Goal: Complete application form

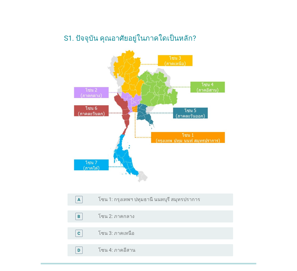
click at [151, 198] on label "โซน 1: กรุงเทพฯ ปทุมธานี นนทบุรี สมุทรปราการ" at bounding box center [149, 199] width 102 height 6
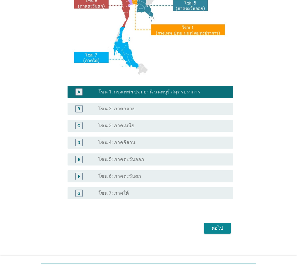
scroll to position [113, 0]
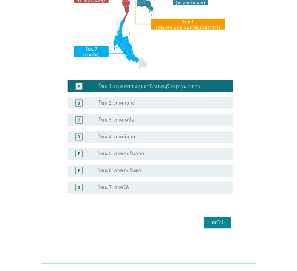
click at [221, 222] on div "ต่อไป" at bounding box center [217, 222] width 17 height 7
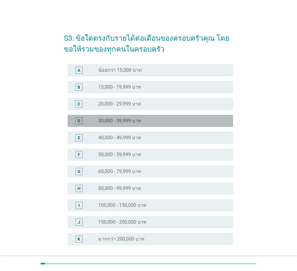
click at [96, 122] on div "D" at bounding box center [85, 120] width 26 height 7
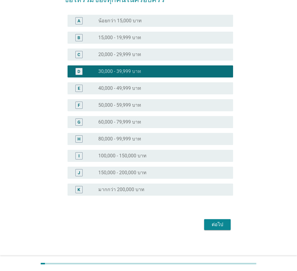
scroll to position [52, 0]
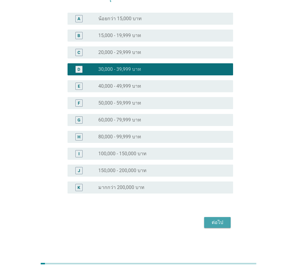
click at [218, 220] on div "ต่อไป" at bounding box center [217, 222] width 17 height 7
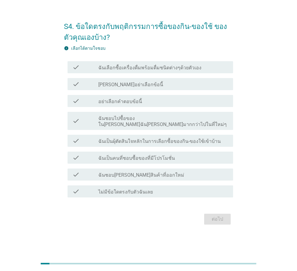
scroll to position [0, 0]
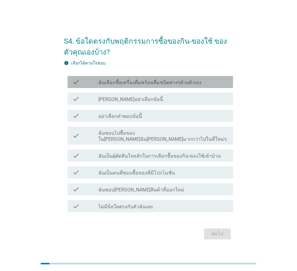
click at [165, 86] on label "ฉันเลือกซื้อเครื่องดื่มพร้อมดื่มชนิดต่างๆด้วยตัวเอง" at bounding box center [149, 83] width 103 height 6
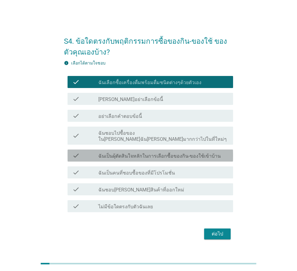
click at [151, 153] on label "ฉันเป็นผุ้ตัดสินใจหลักในการเลือกซื้อของกิน-ของใช้เข้าบ้าน" at bounding box center [159, 156] width 122 height 6
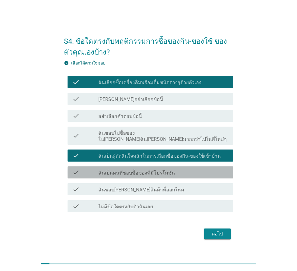
click at [153, 171] on label "ฉันเป็นคนที่ชอบซื้อของที่มีโปรโมชั่น" at bounding box center [136, 173] width 77 height 6
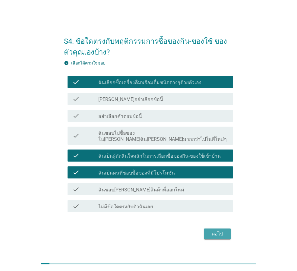
click at [221, 230] on div "ต่อไป" at bounding box center [217, 233] width 17 height 7
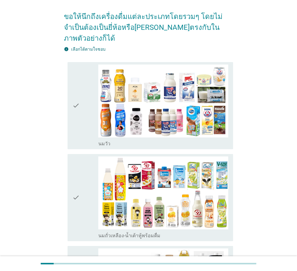
scroll to position [60, 0]
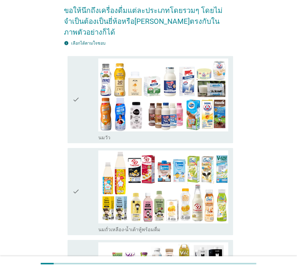
click at [81, 121] on div "check" at bounding box center [85, 99] width 26 height 82
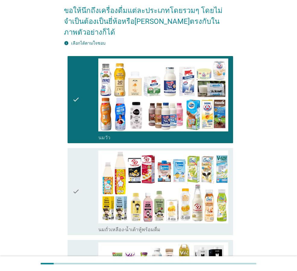
click at [86, 191] on div "check" at bounding box center [85, 191] width 26 height 82
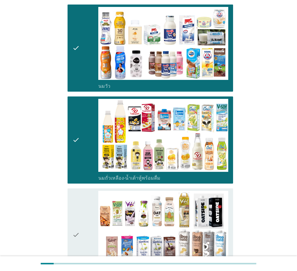
scroll to position [121, 0]
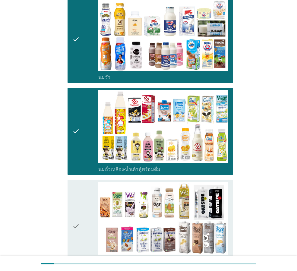
click at [85, 206] on div "check" at bounding box center [85, 226] width 26 height 88
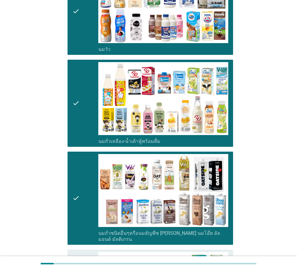
scroll to position [151, 0]
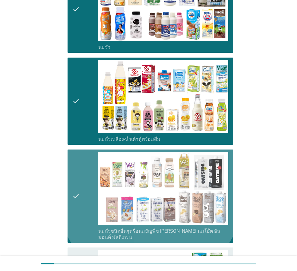
click at [80, 174] on div "check" at bounding box center [85, 196] width 26 height 88
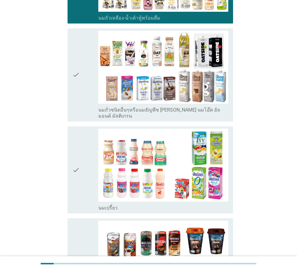
scroll to position [271, 0]
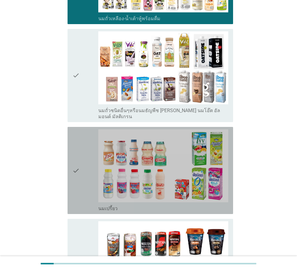
click at [82, 170] on div "check" at bounding box center [85, 170] width 26 height 82
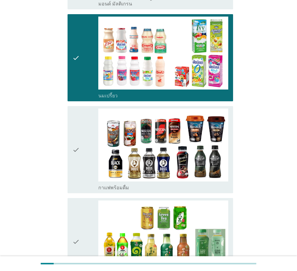
scroll to position [452, 0]
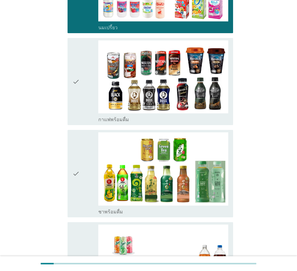
click at [81, 175] on div "check" at bounding box center [85, 173] width 26 height 82
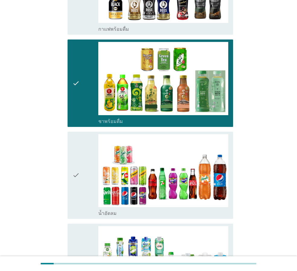
scroll to position [572, 0]
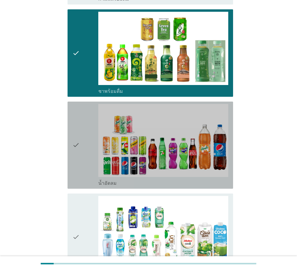
click at [83, 164] on div "check" at bounding box center [85, 145] width 26 height 82
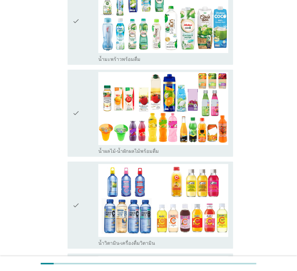
scroll to position [753, 0]
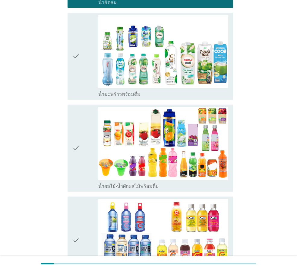
click at [78, 120] on icon "check" at bounding box center [75, 148] width 7 height 82
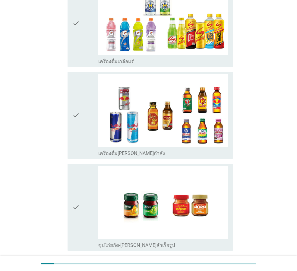
scroll to position [1204, 0]
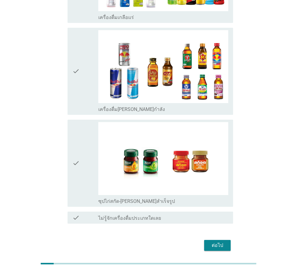
click at [218, 242] on div "ต่อไป" at bounding box center [217, 245] width 17 height 7
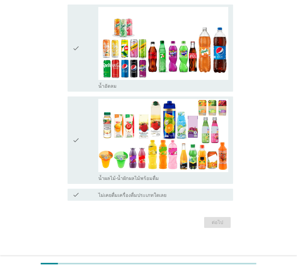
scroll to position [0, 0]
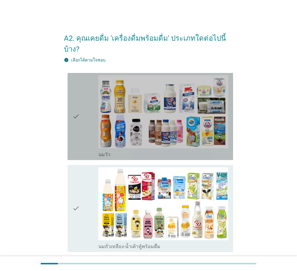
click at [89, 130] on div "check" at bounding box center [85, 116] width 26 height 82
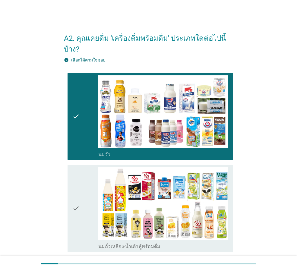
click at [82, 179] on div "check" at bounding box center [85, 208] width 26 height 82
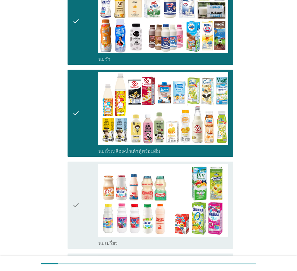
scroll to position [151, 0]
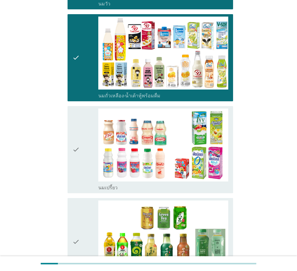
click at [82, 165] on div "check" at bounding box center [85, 149] width 26 height 82
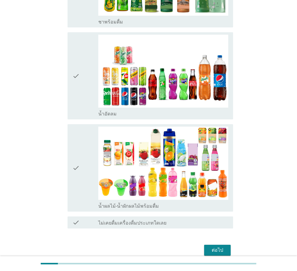
scroll to position [425, 0]
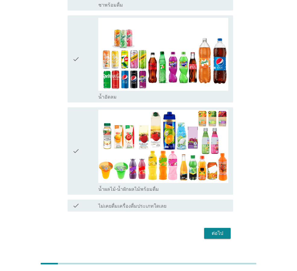
click at [82, 142] on div "check" at bounding box center [85, 151] width 26 height 82
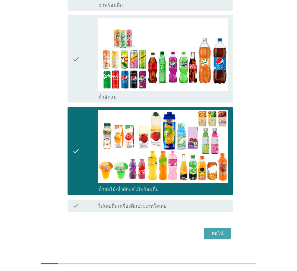
click at [217, 230] on div "ต่อไป" at bounding box center [217, 233] width 17 height 7
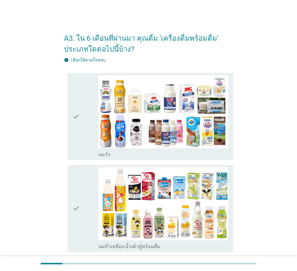
click at [79, 139] on icon "check" at bounding box center [75, 116] width 7 height 82
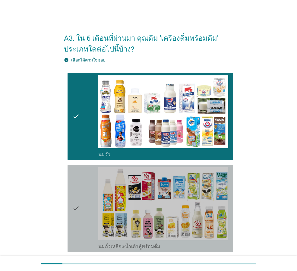
click at [82, 219] on div "check" at bounding box center [85, 208] width 26 height 82
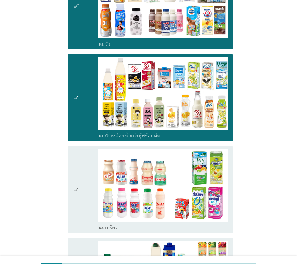
scroll to position [121, 0]
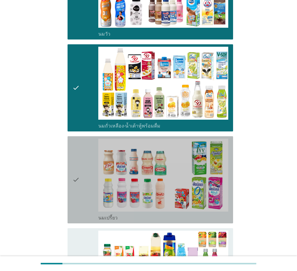
click at [78, 203] on icon "check" at bounding box center [75, 180] width 7 height 82
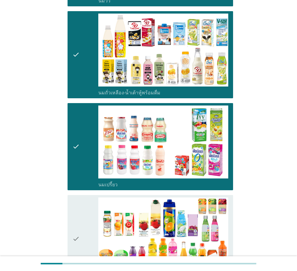
scroll to position [211, 0]
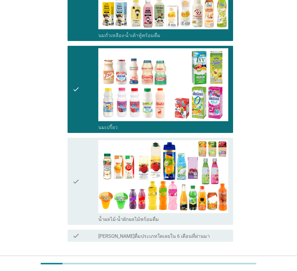
click at [78, 203] on icon "check" at bounding box center [75, 181] width 7 height 82
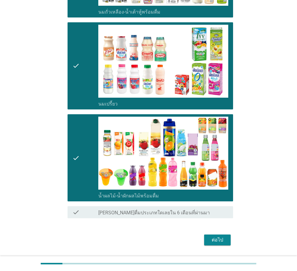
scroll to position [252, 0]
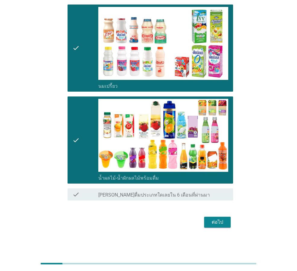
click at [213, 220] on div "ต่อไป" at bounding box center [217, 221] width 17 height 7
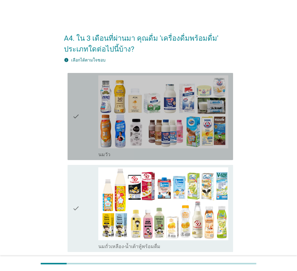
click at [81, 139] on div "check" at bounding box center [85, 116] width 26 height 82
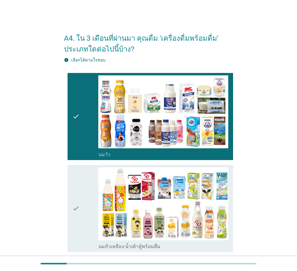
click at [82, 221] on div "check" at bounding box center [85, 208] width 26 height 82
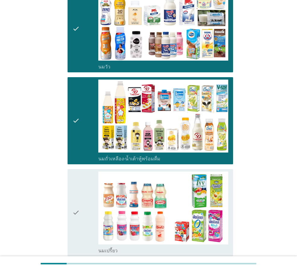
scroll to position [121, 0]
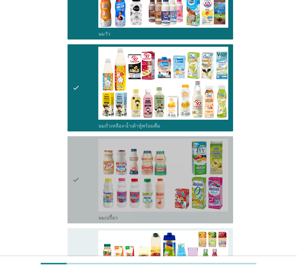
click at [81, 206] on div "check" at bounding box center [85, 180] width 26 height 82
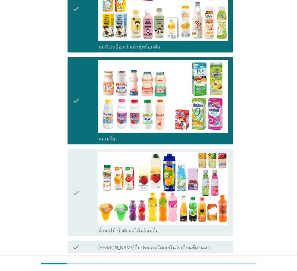
scroll to position [211, 0]
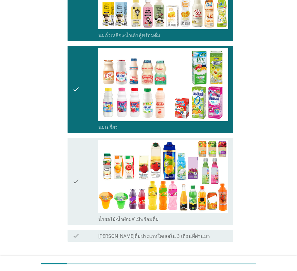
click at [81, 202] on div "check" at bounding box center [85, 181] width 26 height 82
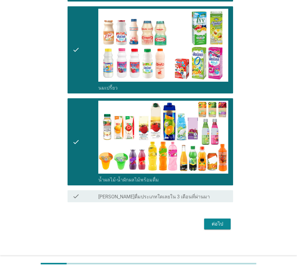
scroll to position [252, 0]
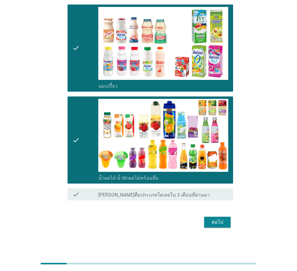
click at [215, 221] on div "ต่อไป" at bounding box center [217, 221] width 17 height 7
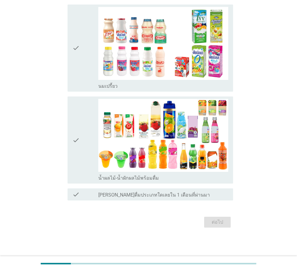
scroll to position [0, 0]
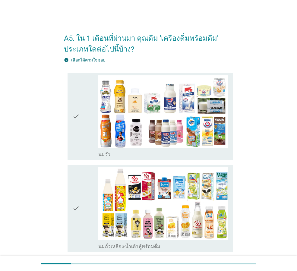
click at [84, 151] on div "check" at bounding box center [85, 116] width 26 height 82
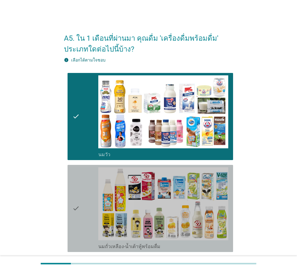
click at [84, 208] on div "check" at bounding box center [85, 208] width 26 height 82
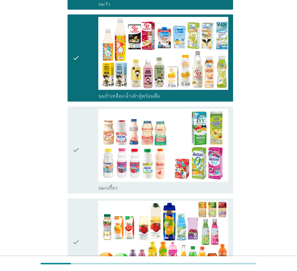
scroll to position [151, 0]
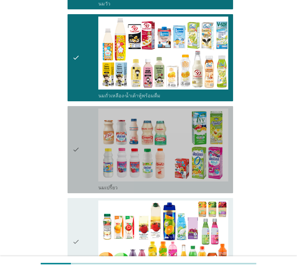
click at [75, 174] on icon "check" at bounding box center [75, 149] width 7 height 82
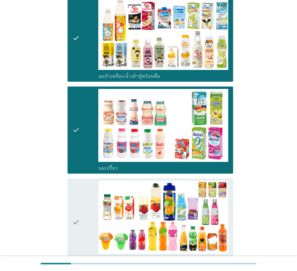
scroll to position [181, 0]
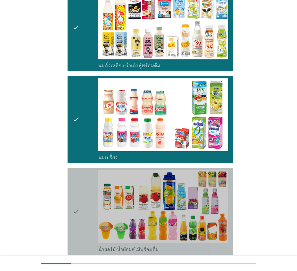
click at [84, 214] on div "check" at bounding box center [85, 211] width 26 height 82
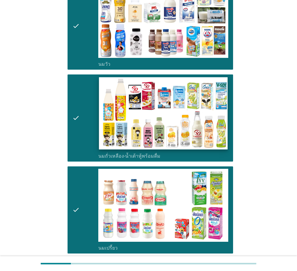
scroll to position [121, 0]
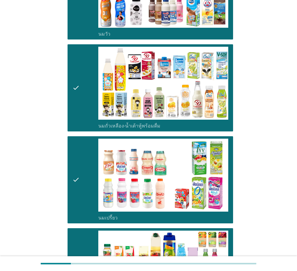
click at [89, 199] on div "check" at bounding box center [85, 180] width 26 height 82
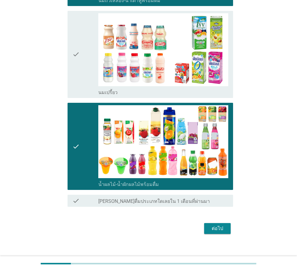
scroll to position [252, 0]
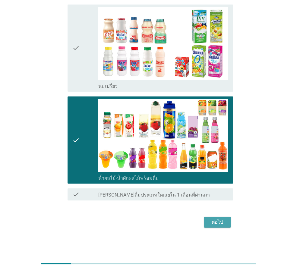
click at [214, 222] on div "ต่อไป" at bounding box center [217, 221] width 17 height 7
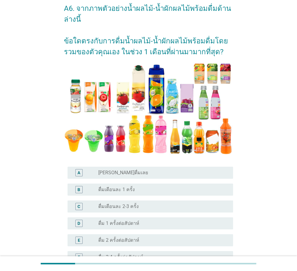
scroll to position [30, 0]
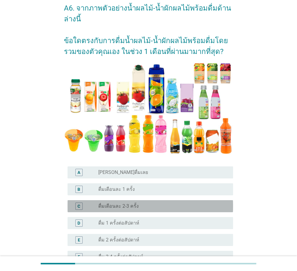
click at [136, 205] on label "ดื่มเดือนละ 2-3 ครั้ง" at bounding box center [118, 206] width 40 height 6
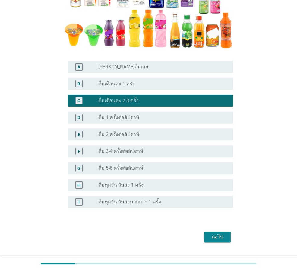
scroll to position [150, 0]
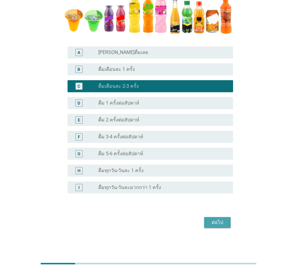
click at [214, 222] on div "ต่อไป" at bounding box center [217, 222] width 17 height 7
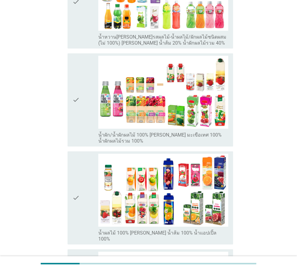
scroll to position [0, 0]
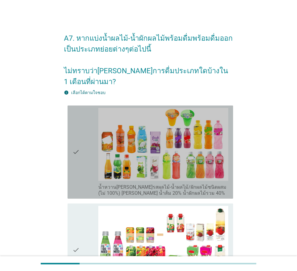
click at [81, 158] on div "check" at bounding box center [85, 152] width 26 height 88
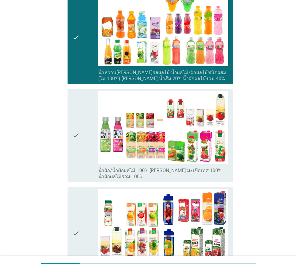
scroll to position [121, 0]
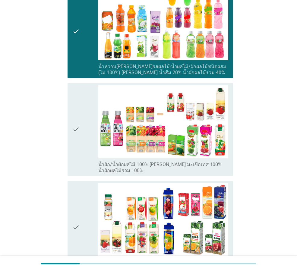
click at [83, 186] on div "check" at bounding box center [85, 227] width 26 height 88
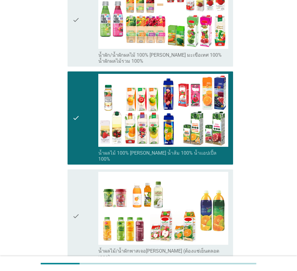
scroll to position [301, 0]
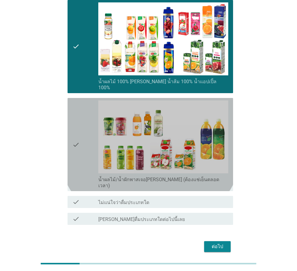
click at [76, 146] on icon "check" at bounding box center [75, 144] width 7 height 88
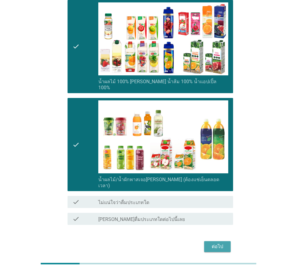
click at [215, 243] on div "ต่อไป" at bounding box center [217, 246] width 17 height 7
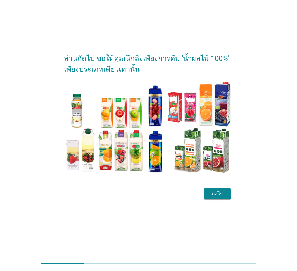
scroll to position [15, 0]
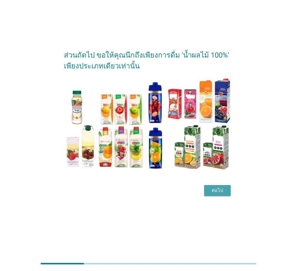
click at [216, 192] on div "ต่อไป" at bounding box center [217, 190] width 17 height 7
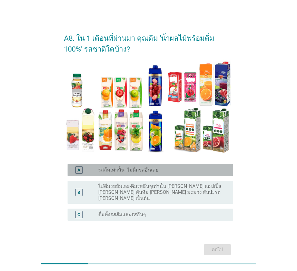
click at [155, 168] on div "radio_button_unchecked รสส้มเท่านั้น -ไม่ดื่มรสอื่นเลย" at bounding box center [160, 170] width 125 height 6
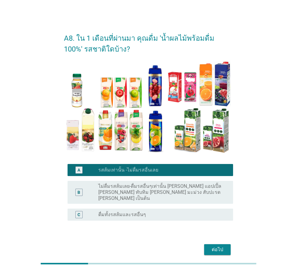
click at [223, 244] on button "ต่อไป" at bounding box center [217, 249] width 27 height 11
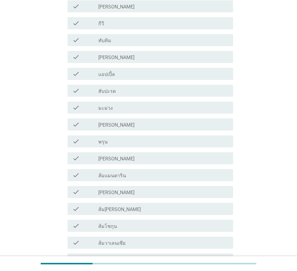
scroll to position [241, 0]
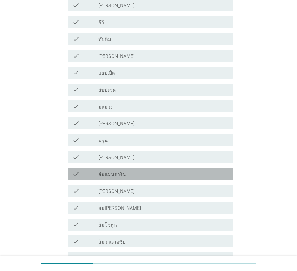
click at [149, 173] on div "check_box_outline_blank ส้มแมนดาริน" at bounding box center [163, 173] width 130 height 7
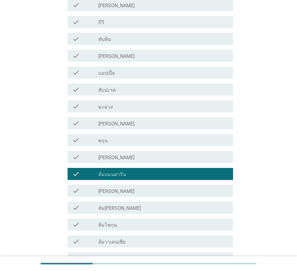
click at [138, 192] on div "check_box_outline_blank [PERSON_NAME]" at bounding box center [163, 190] width 130 height 7
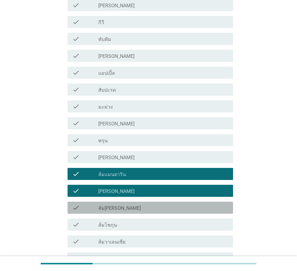
click at [138, 204] on div "check_box_outline_blank ส้ม[PERSON_NAME]" at bounding box center [163, 207] width 130 height 7
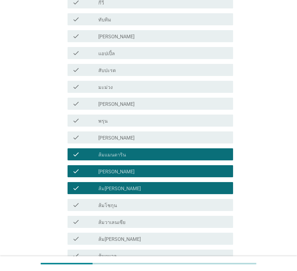
scroll to position [271, 0]
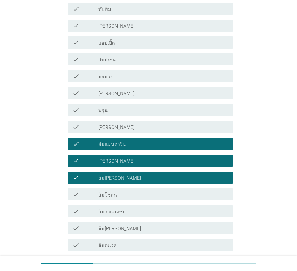
click at [135, 193] on div "check_box_outline_blank ส้มโชกุน" at bounding box center [163, 194] width 130 height 7
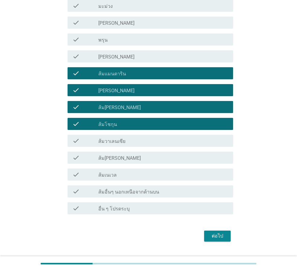
scroll to position [355, 0]
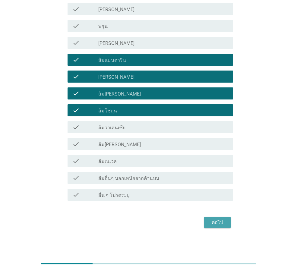
click at [221, 219] on div "ต่อไป" at bounding box center [217, 222] width 17 height 7
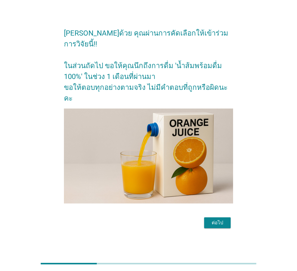
scroll to position [15, 0]
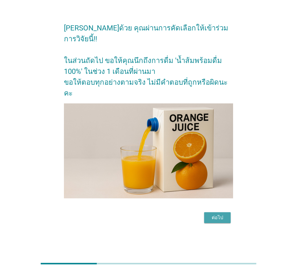
click at [221, 214] on div "ต่อไป" at bounding box center [217, 217] width 17 height 7
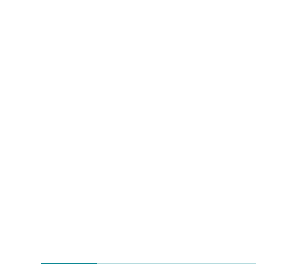
scroll to position [0, 0]
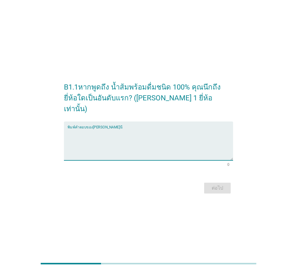
click at [109, 129] on textarea "พิมพ์คำตอบของคุณ ที่นี่" at bounding box center [149, 145] width 165 height 32
type textarea "ท"
type textarea "malee"
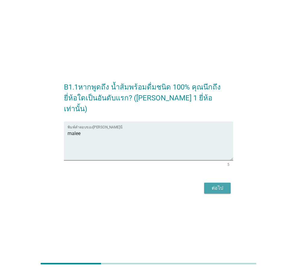
click at [212, 184] on div "ต่อไป" at bounding box center [217, 187] width 17 height 7
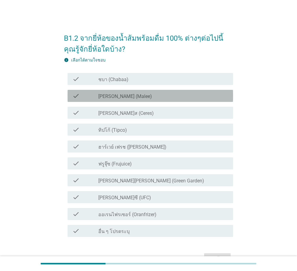
click at [116, 97] on label "[PERSON_NAME] (Malee)" at bounding box center [125, 96] width 54 height 6
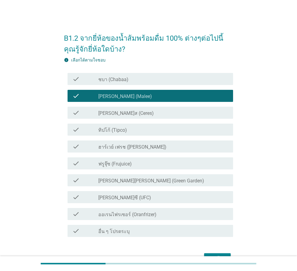
click at [155, 77] on div "check_box_outline_blank ชบา (Chabaa)" at bounding box center [163, 78] width 130 height 7
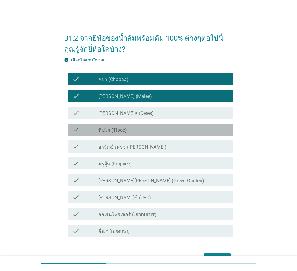
click at [146, 129] on div "check_box_outline_blank ทิปโก้ (Tipco)" at bounding box center [163, 129] width 130 height 7
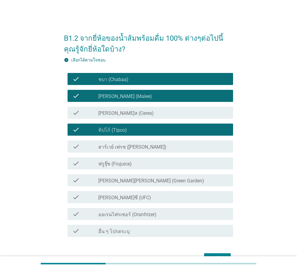
scroll to position [30, 0]
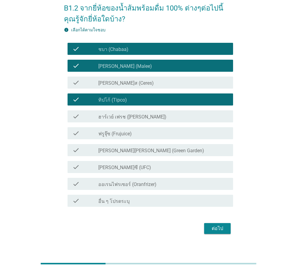
click at [216, 227] on div "ต่อไป" at bounding box center [217, 228] width 17 height 7
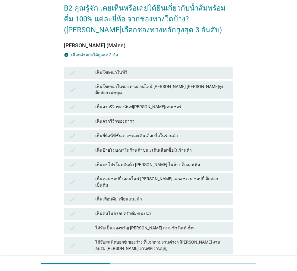
scroll to position [0, 0]
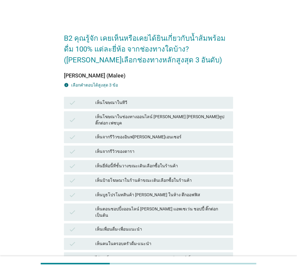
click at [127, 102] on div "เห็นโฆษณาในทีวี" at bounding box center [161, 102] width 133 height 7
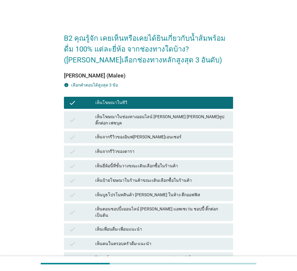
click at [171, 121] on div "check เห็นโฆษณาในช่องทางออนไลน์ [PERSON_NAME] [PERSON_NAME]ทูป ติ๊กต่อก เฟซบุค" at bounding box center [148, 119] width 169 height 17
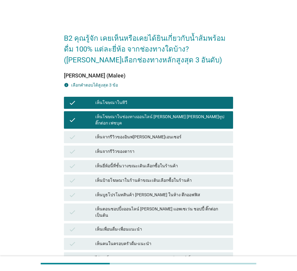
click at [145, 166] on div "check เห็นยี่ห้อนี้ที่ชั้นวางขณะเดินเลือกซื้อในร้านค้า" at bounding box center [148, 166] width 169 height 12
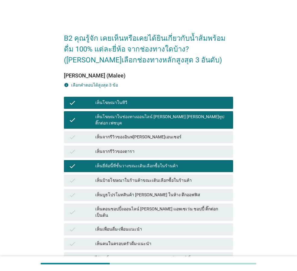
click at [138, 177] on div "เห็นป้ายโฆษณาในร้านค้าขณะเดินเลือกซื้อในร้านค้า" at bounding box center [161, 180] width 133 height 7
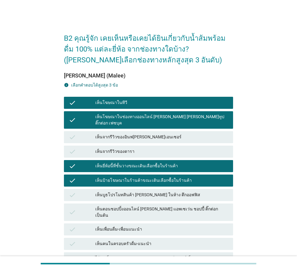
click at [176, 115] on div "เห็นโฆษณาในช่องทางออนไลน์ [PERSON_NAME] [PERSON_NAME]ทูป ติ๊กต่อก เฟซบุค" at bounding box center [161, 120] width 133 height 13
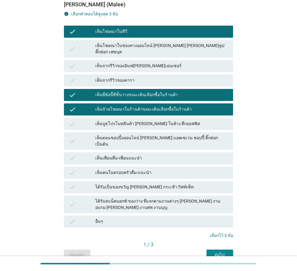
scroll to position [90, 0]
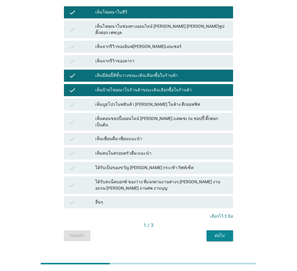
click at [222, 230] on button "ต่อไป" at bounding box center [219, 235] width 27 height 11
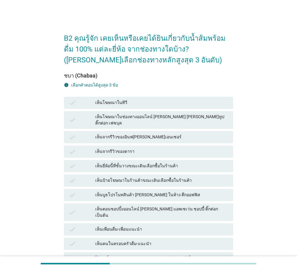
click at [118, 104] on div "เห็นโฆษณาในทีวี" at bounding box center [161, 102] width 133 height 7
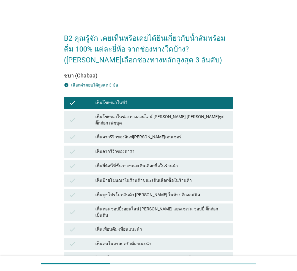
click at [148, 162] on div "เห็นยี่ห้อนี้ที่ชั้นวางขณะเดินเลือกซื้อในร้านค้า" at bounding box center [161, 165] width 133 height 7
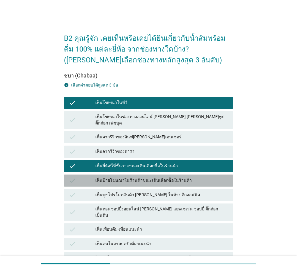
click at [148, 177] on div "เห็นป้ายโฆษณาในร้านค้าขณะเดินเลือกซื้อในร้านค้า" at bounding box center [161, 180] width 133 height 7
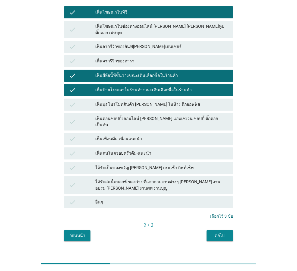
scroll to position [91, 0]
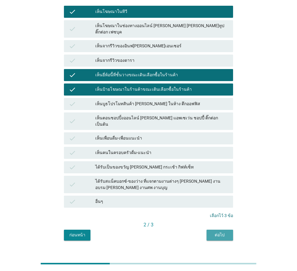
click at [223, 232] on div "ต่อไป" at bounding box center [219, 235] width 17 height 6
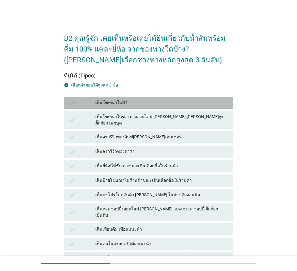
click at [133, 103] on div "เห็นโฆษณาในทีวี" at bounding box center [161, 102] width 133 height 7
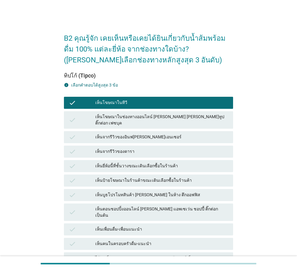
click at [126, 162] on div "เห็นยี่ห้อนี้ที่ชั้นวางขณะเดินเลือกซื้อในร้านค้า" at bounding box center [161, 165] width 133 height 7
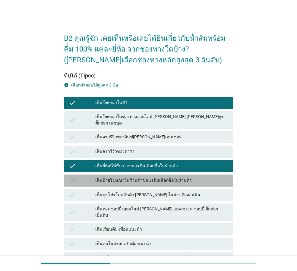
click at [121, 178] on div "เห็นป้ายโฆษณาในร้านค้าขณะเดินเลือกซื้อในร้านค้า" at bounding box center [161, 180] width 133 height 7
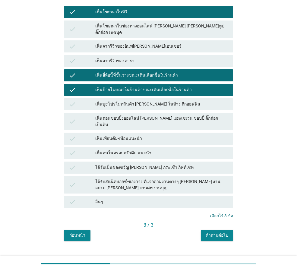
scroll to position [91, 0]
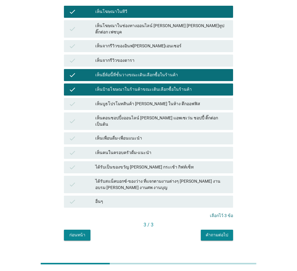
click at [218, 232] on div "คำถามต่อไป" at bounding box center [216, 235] width 23 height 6
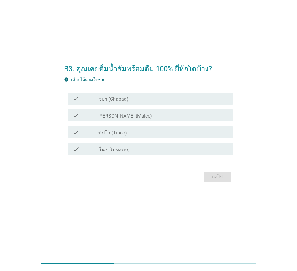
scroll to position [0, 0]
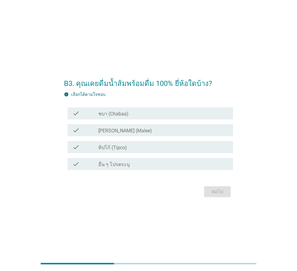
click at [142, 145] on div "check_box_outline_blank ทิปโก้ (Tipco)" at bounding box center [163, 146] width 130 height 7
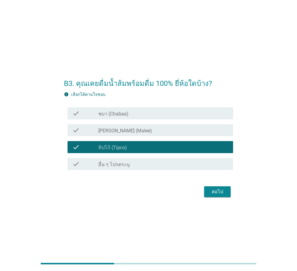
click at [139, 133] on div "check_box_outline_blank [PERSON_NAME] (Malee)" at bounding box center [163, 130] width 130 height 7
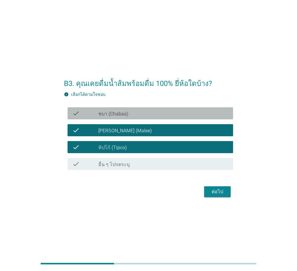
click at [152, 115] on div "check_box_outline_blank ชบา (Chabaa)" at bounding box center [163, 113] width 130 height 7
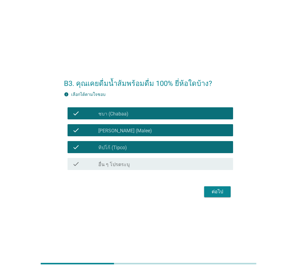
click at [222, 190] on div "ต่อไป" at bounding box center [217, 191] width 17 height 7
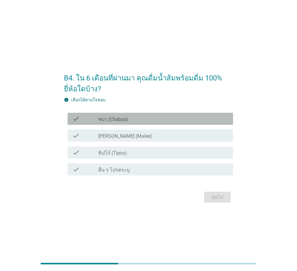
click at [136, 121] on div "check_box_outline_blank ชบา (Chabaa)" at bounding box center [163, 118] width 130 height 7
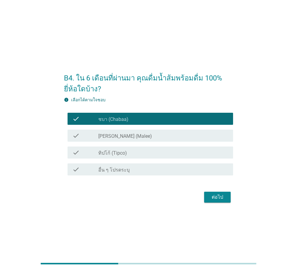
click at [136, 132] on div "check check_box_outline_blank [PERSON_NAME] (Malee)" at bounding box center [149, 136] width 165 height 12
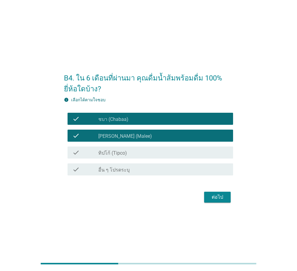
click at [139, 150] on div "check_box_outline_blank ทิปโก้ (Tipco)" at bounding box center [163, 152] width 130 height 7
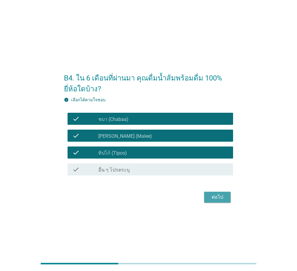
click at [221, 198] on div "ต่อไป" at bounding box center [217, 196] width 17 height 7
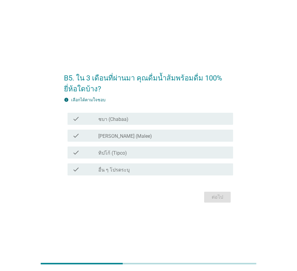
click at [171, 119] on div "check_box_outline_blank ชบา (Chabaa)" at bounding box center [163, 118] width 130 height 7
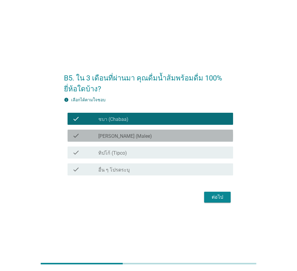
click at [160, 133] on div "check_box_outline_blank [PERSON_NAME] (Malee)" at bounding box center [163, 135] width 130 height 7
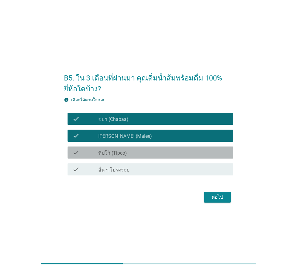
click at [154, 149] on div "check_box_outline_blank ทิปโก้ (Tipco)" at bounding box center [163, 152] width 130 height 7
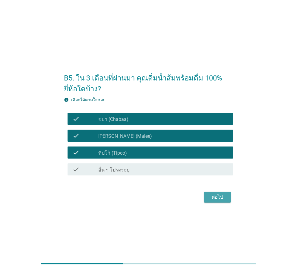
click at [213, 195] on div "ต่อไป" at bounding box center [217, 196] width 17 height 7
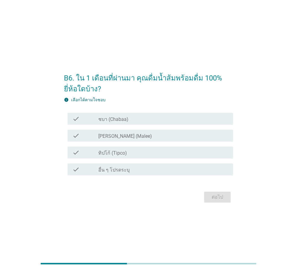
click at [129, 118] on div "check_box_outline_blank ชบา (Chabaa)" at bounding box center [163, 118] width 130 height 7
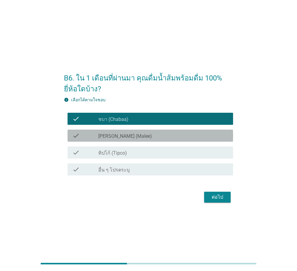
click at [126, 132] on div "check_box_outline_blank [PERSON_NAME] (Malee)" at bounding box center [163, 135] width 130 height 7
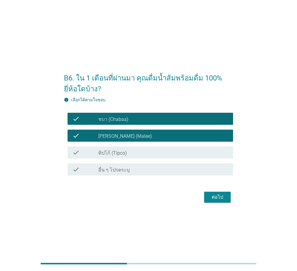
click at [218, 197] on div "ต่อไป" at bounding box center [217, 196] width 17 height 7
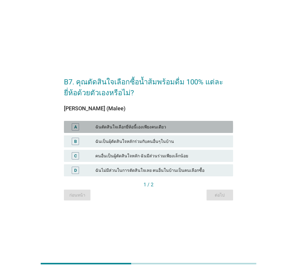
click at [152, 123] on div "A ฉันตัดสินใจเลือกยี่ห้อนี้เองเพียงคนเดียว" at bounding box center [148, 127] width 169 height 12
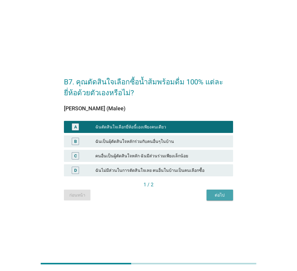
click at [221, 190] on button "ต่อไป" at bounding box center [219, 195] width 27 height 11
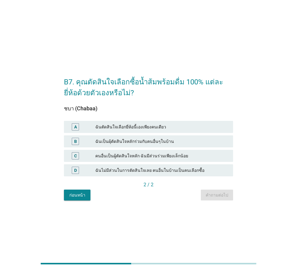
click at [120, 129] on div "ฉันตัดสินใจเลือกยี่ห้อนี้เองเพียงคนเดียว" at bounding box center [161, 126] width 133 height 7
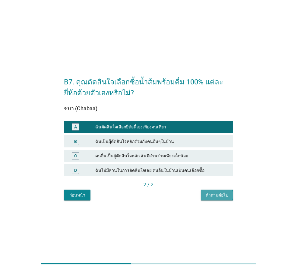
click at [211, 195] on div "คำถามต่อไป" at bounding box center [216, 195] width 23 height 6
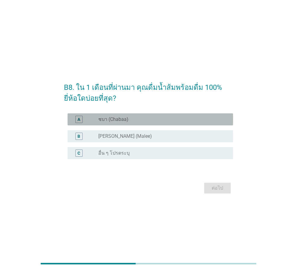
click at [145, 120] on div "radio_button_unchecked ชบา (Chabaa)" at bounding box center [160, 119] width 125 height 6
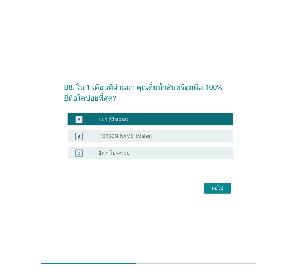
click at [133, 137] on div "radio_button_unchecked [PERSON_NAME] (Malee)" at bounding box center [160, 136] width 125 height 6
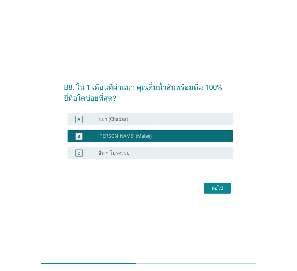
click at [216, 186] on div "ต่อไป" at bounding box center [217, 187] width 17 height 7
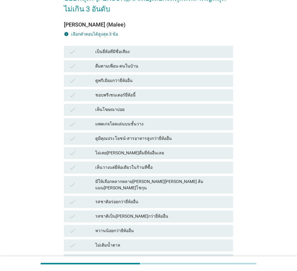
scroll to position [60, 0]
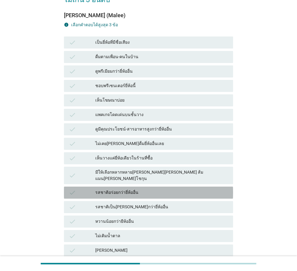
click at [141, 189] on div "รสชาติอร่อยกว่ายี่ห้ออื่น" at bounding box center [161, 192] width 133 height 7
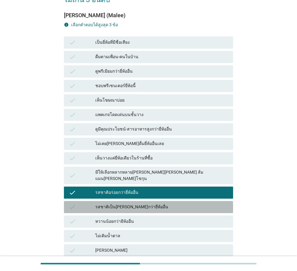
click at [127, 203] on div "รสชาติเป็น[PERSON_NAME]กว่ายี่ห้ออื่น" at bounding box center [161, 206] width 133 height 7
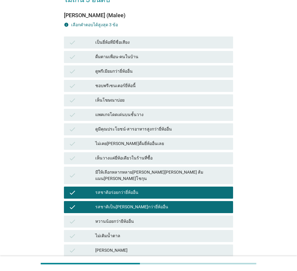
click at [174, 68] on div "ดูพรีเมียมกว่ายี่ห้ออื่น" at bounding box center [161, 71] width 133 height 7
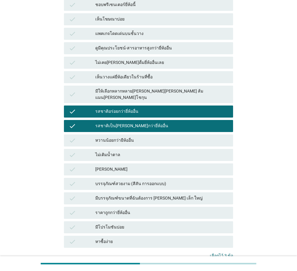
scroll to position [176, 0]
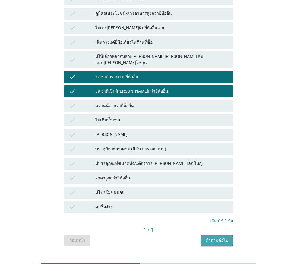
click at [206, 237] on div "คำถามต่อไป" at bounding box center [216, 240] width 23 height 6
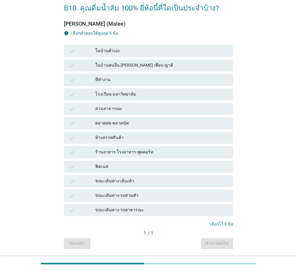
scroll to position [0, 0]
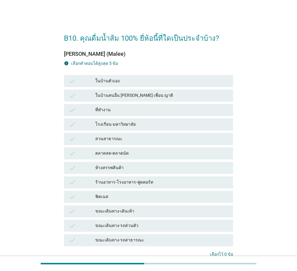
click at [136, 83] on div "ในบ้านตัวเอง" at bounding box center [161, 80] width 133 height 7
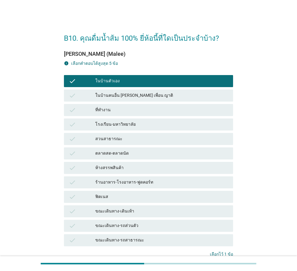
click at [131, 111] on div "ที่ทำงาน" at bounding box center [161, 109] width 133 height 7
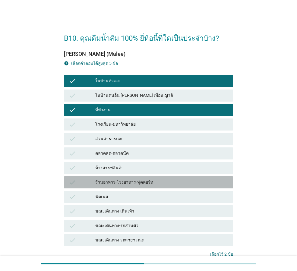
click at [181, 179] on div "ร้านอาหาร-โรงอาหาร-ฟูดคอร์ท" at bounding box center [161, 182] width 133 height 7
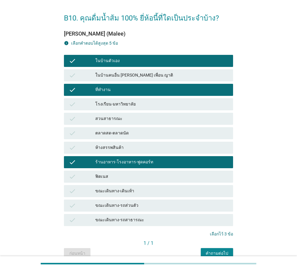
scroll to position [30, 0]
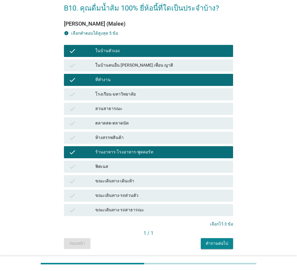
click at [225, 241] on div "คำถามต่อไป" at bounding box center [216, 243] width 23 height 6
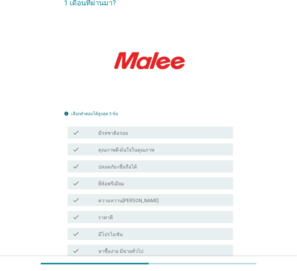
scroll to position [60, 0]
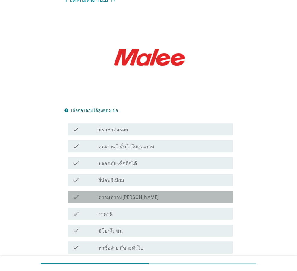
click at [146, 193] on div "check_box_outline_blank ความหวาน[PERSON_NAME]" at bounding box center [163, 196] width 130 height 7
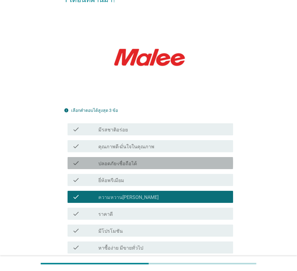
click at [175, 159] on div "check_box_outline_blank ปลอดภัย-เชื่อถือได้" at bounding box center [163, 162] width 130 height 7
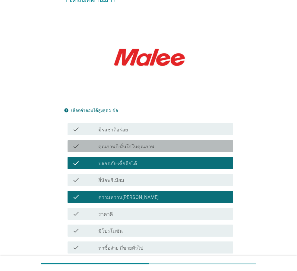
click at [191, 143] on div "check_box_outline_blank คุณภาพดี-มั่นใจในคุณภาพ" at bounding box center [163, 146] width 130 height 7
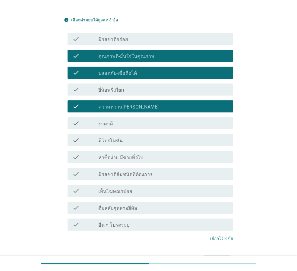
scroll to position [178, 0]
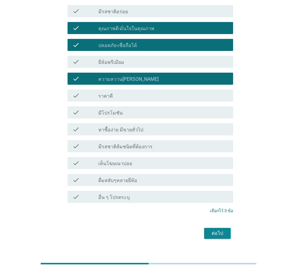
click at [212, 230] on div "ต่อไป" at bounding box center [217, 233] width 17 height 7
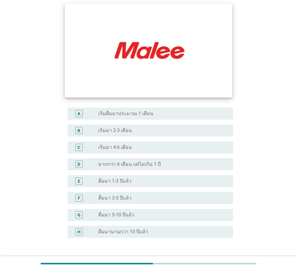
scroll to position [60, 0]
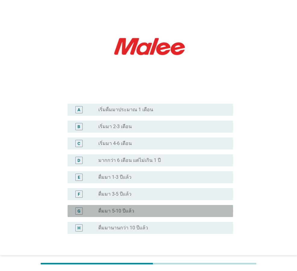
click at [144, 208] on div "radio_button_unchecked ดื่มมา 5-10 ปีแล้ว" at bounding box center [160, 211] width 125 height 6
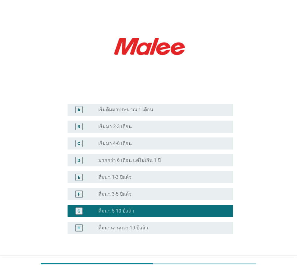
click at [145, 193] on div "radio_button_unchecked ดื่มมา 3-5 ปีแล้ว" at bounding box center [160, 194] width 125 height 6
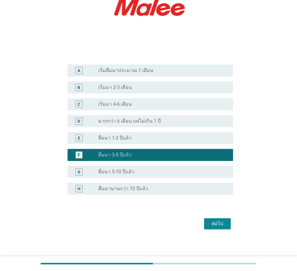
scroll to position [101, 0]
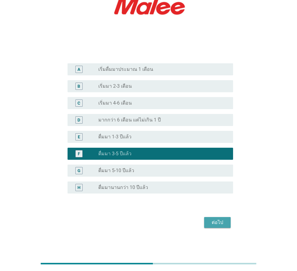
click at [213, 221] on div "ต่อไป" at bounding box center [217, 222] width 17 height 7
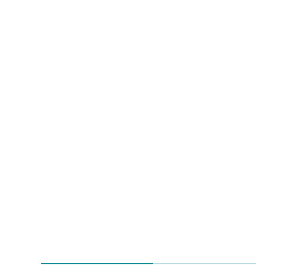
scroll to position [0, 0]
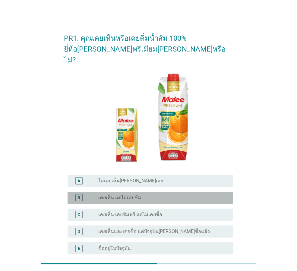
click at [165, 195] on div "radio_button_unchecked เคยเห็น-แต่ไม่เคยชิม" at bounding box center [160, 198] width 125 height 6
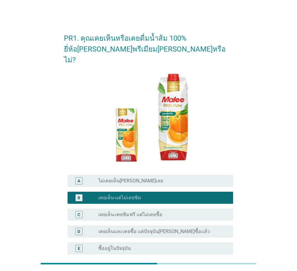
scroll to position [30, 0]
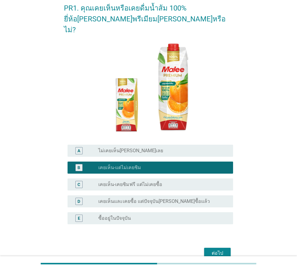
click at [212, 249] on div "ต่อไป" at bounding box center [217, 252] width 17 height 7
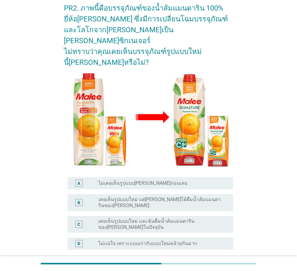
click at [150, 240] on label "ไม่แน่ใจ เพราะแบบเก่ากับแบบใหม่คล้ายกันมาก" at bounding box center [147, 243] width 99 height 6
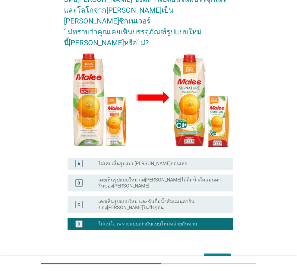
scroll to position [60, 0]
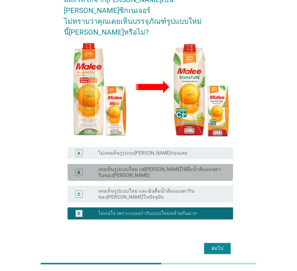
click at [133, 166] on label "เคยเห็นรูปแบบใหม่ แต่[PERSON_NAME]ได้ดื่มน้ำส้มแมนดารินของ[PERSON_NAME]" at bounding box center [160, 172] width 125 height 12
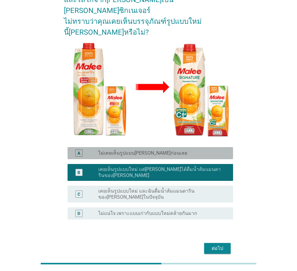
click at [160, 150] on label "ไม่เคยเห็นรูปแบบ[PERSON_NAME]ก่อนเลย" at bounding box center [142, 153] width 89 height 6
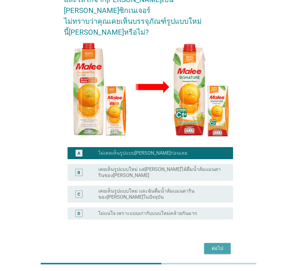
click at [214, 245] on div "ต่อไป" at bounding box center [217, 248] width 17 height 7
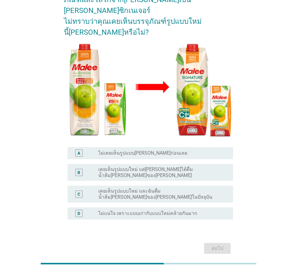
scroll to position [0, 0]
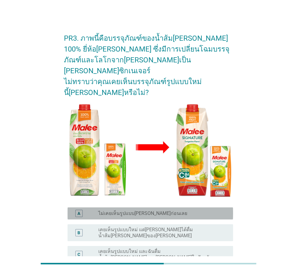
click at [154, 210] on label "ไม่เคยเห็นรูปแบบ[PERSON_NAME]ก่อนเลย" at bounding box center [142, 213] width 89 height 6
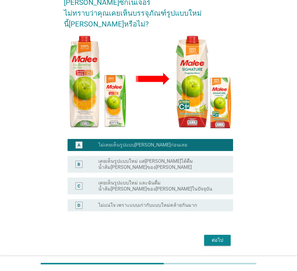
scroll to position [71, 0]
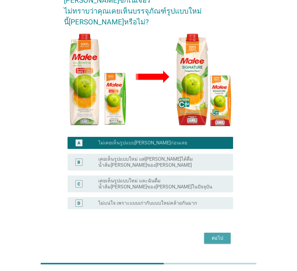
click at [215, 234] on div "ต่อไป" at bounding box center [217, 237] width 17 height 7
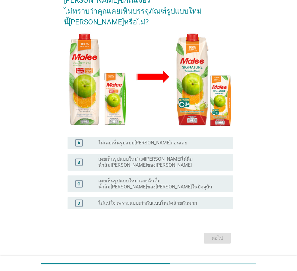
scroll to position [0, 0]
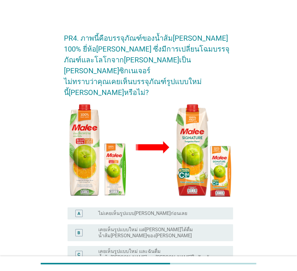
click at [165, 210] on div "radio_button_unchecked ไม่เคยเห็นรูปแบบ[PERSON_NAME]ก่อนเลย" at bounding box center [160, 213] width 125 height 6
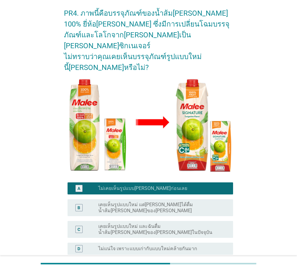
scroll to position [66, 0]
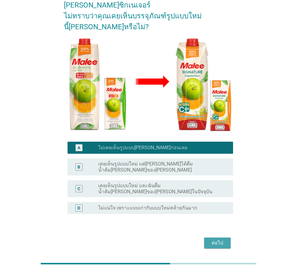
click at [218, 237] on button "ต่อไป" at bounding box center [217, 242] width 27 height 11
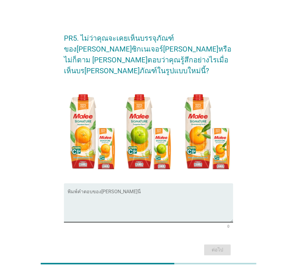
click at [133, 190] on textarea "พิมพ์คำตอบของคุณ ที่นี่" at bounding box center [149, 206] width 165 height 32
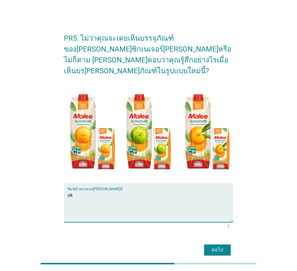
type textarea "o"
type textarea "น"
type textarea "น่าดื่มมากๆๆๆ"
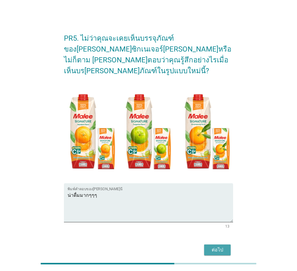
click at [213, 246] on div "ต่อไป" at bounding box center [217, 249] width 17 height 7
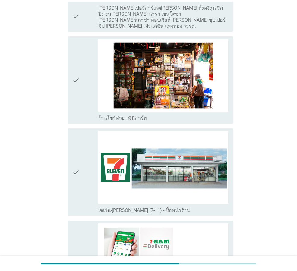
scroll to position [994, 0]
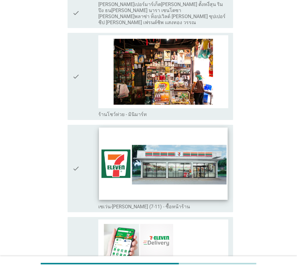
click at [173, 166] on img at bounding box center [163, 164] width 128 height 72
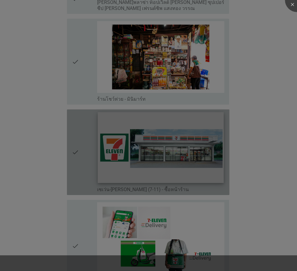
scroll to position [1024, 0]
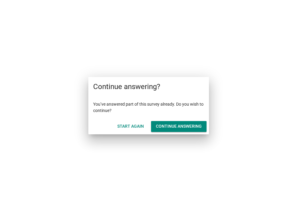
click at [187, 127] on div "Continue answering" at bounding box center [179, 126] width 46 height 6
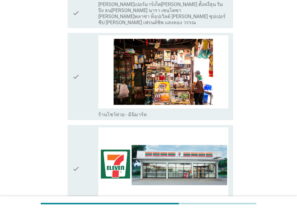
scroll to position [1085, 0]
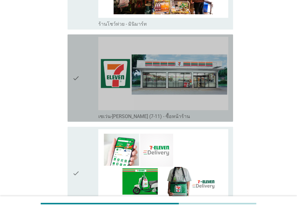
click at [88, 77] on div "check" at bounding box center [85, 78] width 26 height 82
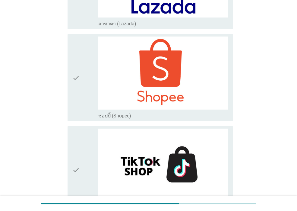
scroll to position [1626, 0]
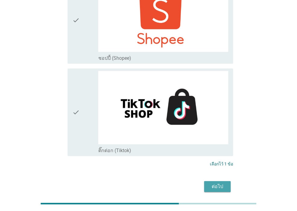
click at [221, 183] on div "ต่อไป" at bounding box center [217, 186] width 17 height 7
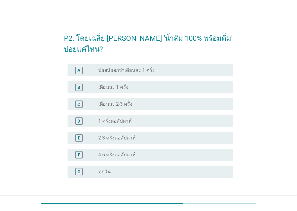
click at [160, 102] on div "radio_button_unchecked เดือนละ 2-3 ครั้ง" at bounding box center [160, 104] width 125 height 6
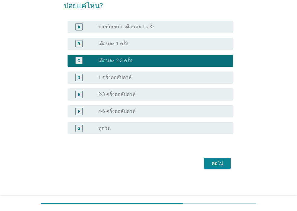
scroll to position [44, 0]
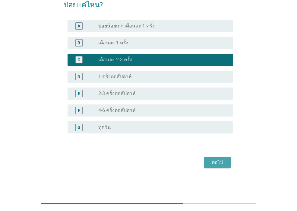
click at [211, 161] on div "ต่อไป" at bounding box center [217, 161] width 17 height 7
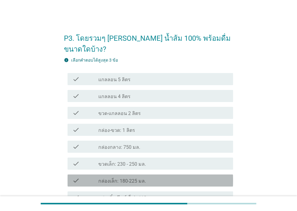
click at [150, 177] on div "check_box_outline_blank กล่องเล็ก: 180-225 มล." at bounding box center [163, 180] width 130 height 7
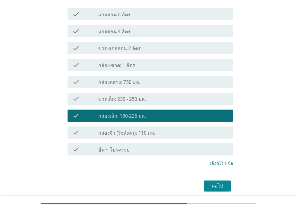
scroll to position [77, 0]
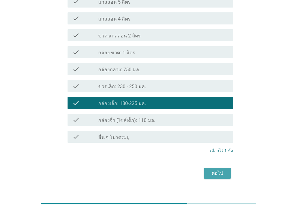
click at [212, 169] on div "ต่อไป" at bounding box center [217, 172] width 17 height 7
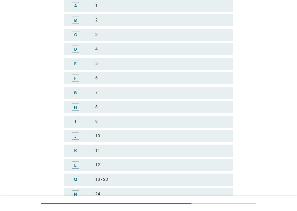
scroll to position [0, 0]
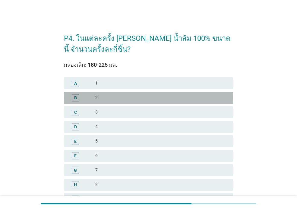
click at [126, 98] on div "2" at bounding box center [161, 97] width 133 height 7
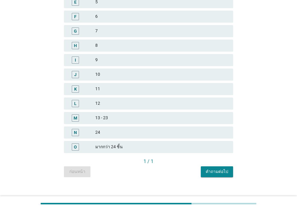
scroll to position [146, 0]
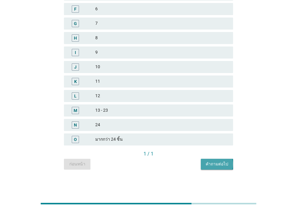
click at [215, 161] on div "คำถามต่อไป" at bounding box center [216, 164] width 23 height 6
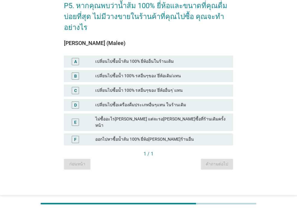
scroll to position [0, 0]
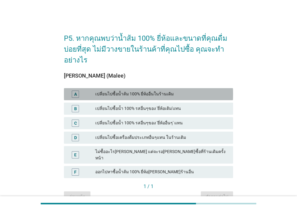
click at [138, 96] on div "เปลี่ยนไปซื้อน้ำส้ม 100% ยี่ห้ออื่นในร้านเดิม" at bounding box center [161, 93] width 133 height 7
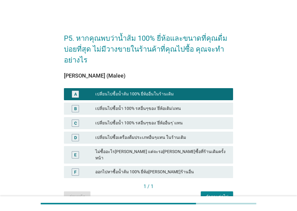
click at [219, 193] on div "คำถามต่อไป" at bounding box center [216, 196] width 23 height 6
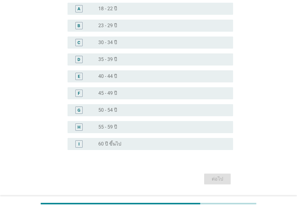
scroll to position [60, 0]
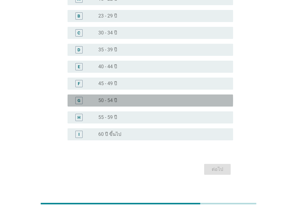
click at [126, 102] on div "radio_button_unchecked 50 - 54 ปี" at bounding box center [160, 100] width 125 height 6
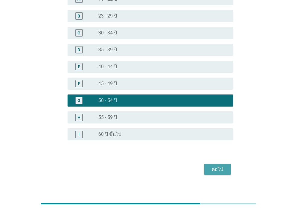
click at [219, 164] on button "ต่อไป" at bounding box center [217, 169] width 27 height 11
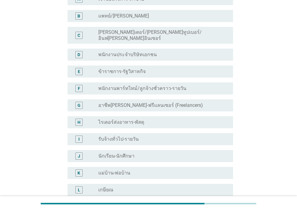
scroll to position [0, 0]
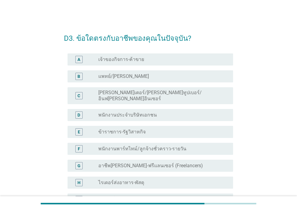
click at [173, 113] on div "radio_button_unchecked พนักงานประจำบริษัทเอกชน" at bounding box center [163, 114] width 130 height 7
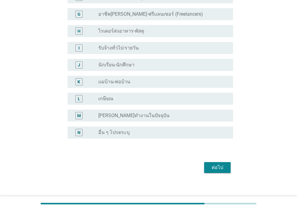
scroll to position [152, 0]
click at [217, 163] on div "ต่อไป" at bounding box center [217, 166] width 17 height 7
